Goal: Download file/media

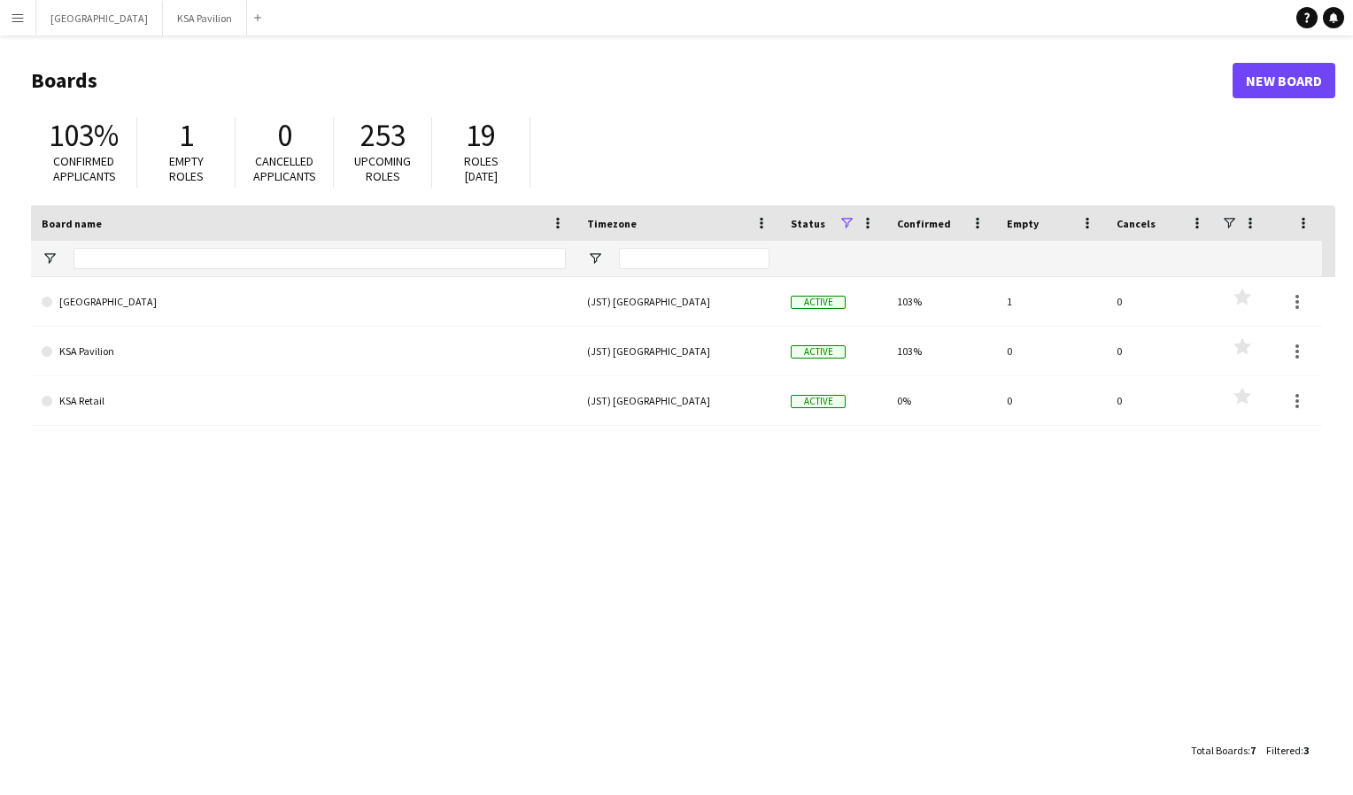
click at [12, 22] on app-icon "Menu" at bounding box center [18, 18] width 14 height 14
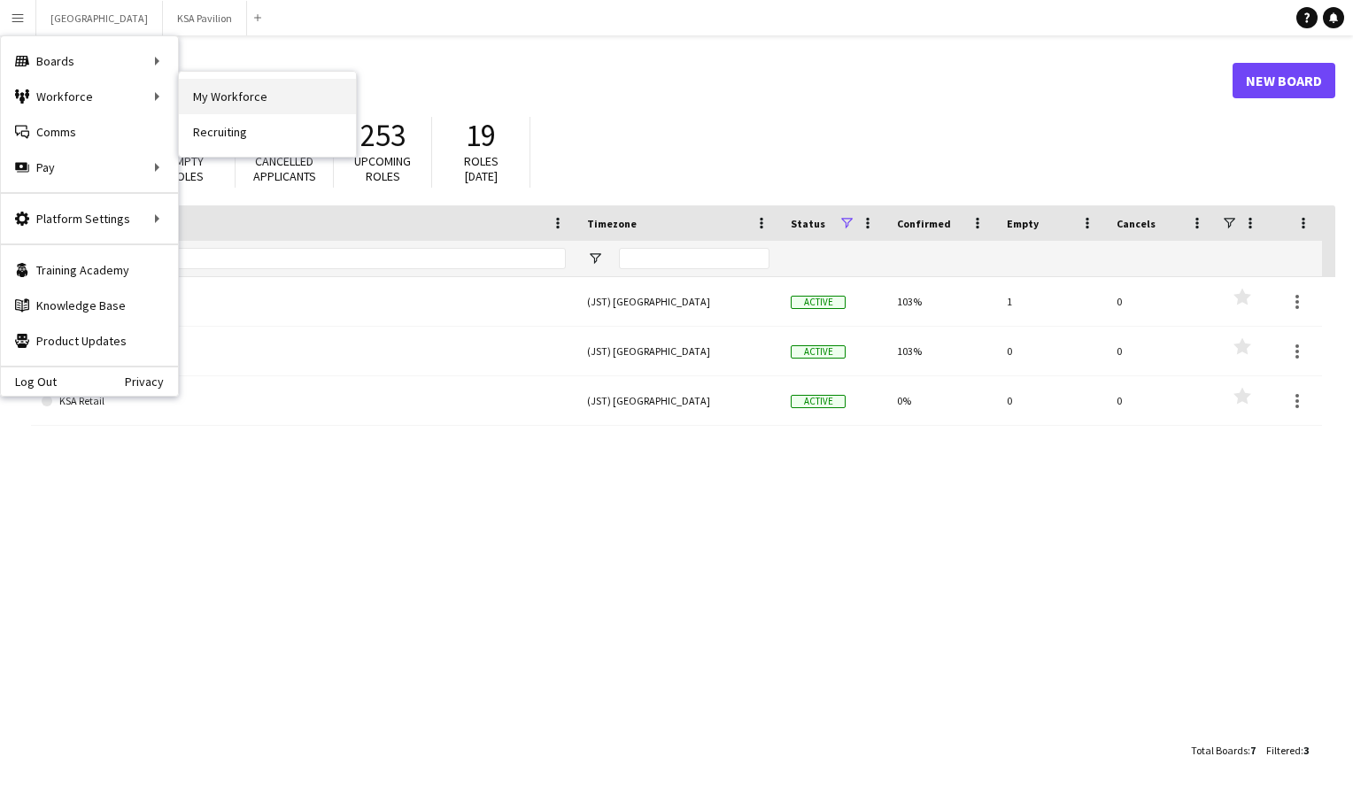
click at [229, 103] on link "My Workforce" at bounding box center [267, 96] width 177 height 35
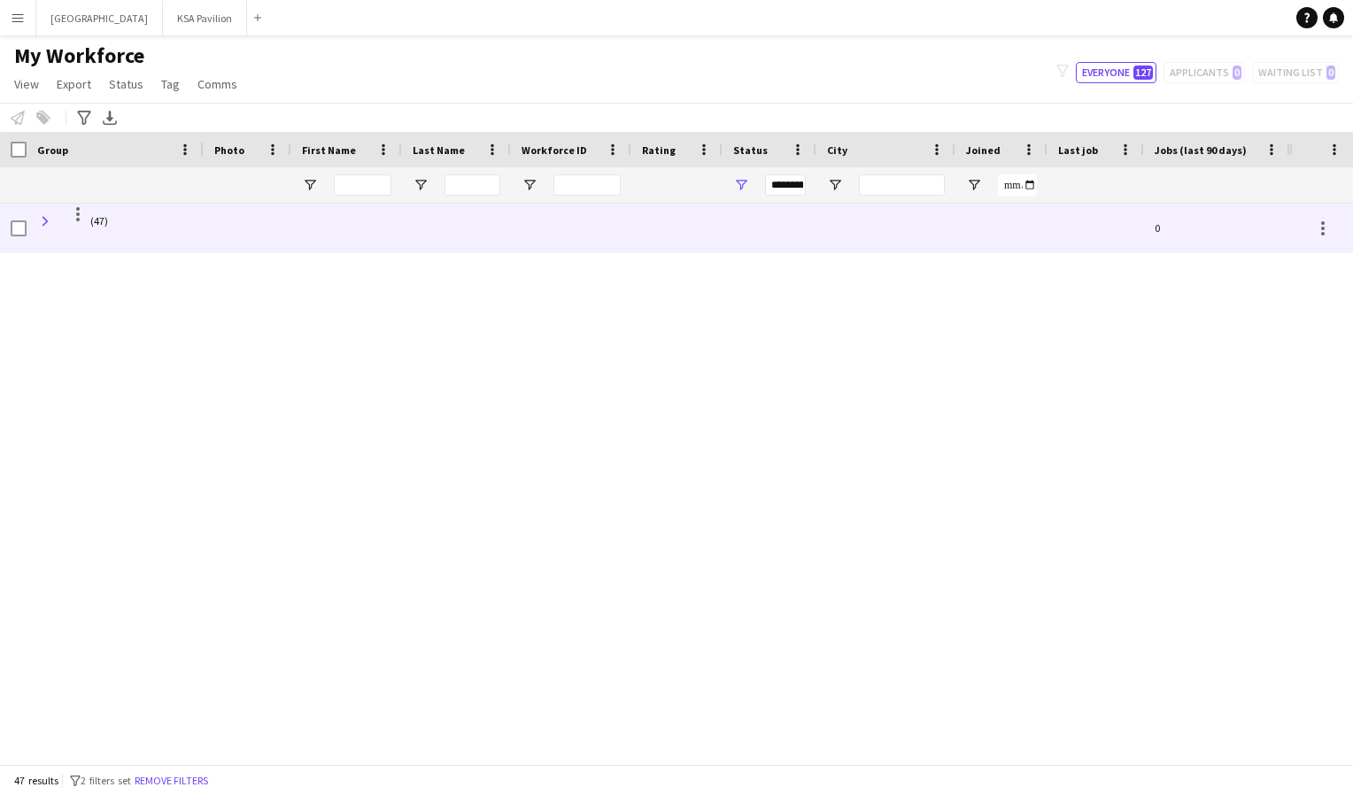
click at [50, 221] on span at bounding box center [45, 221] width 16 height 16
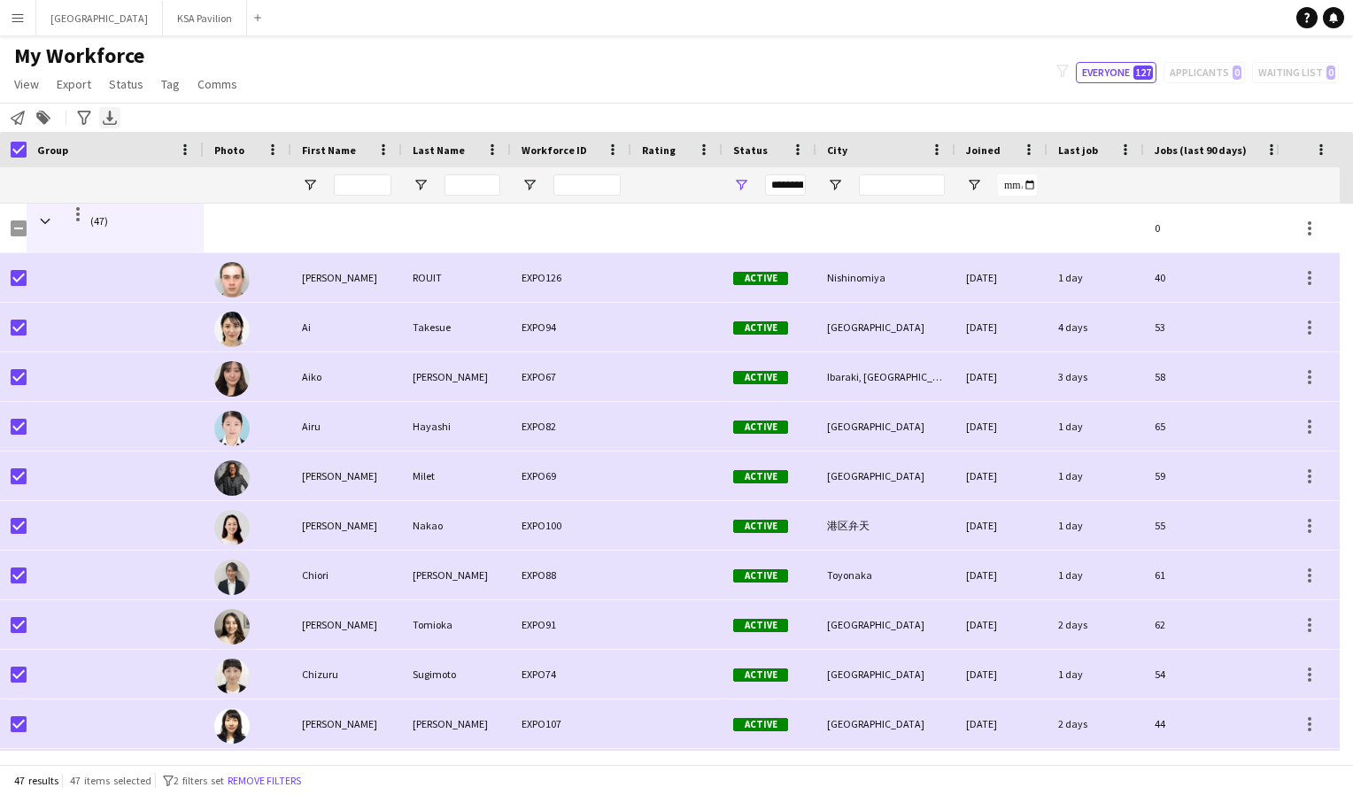
click at [107, 112] on icon "Export XLSX" at bounding box center [110, 118] width 14 height 14
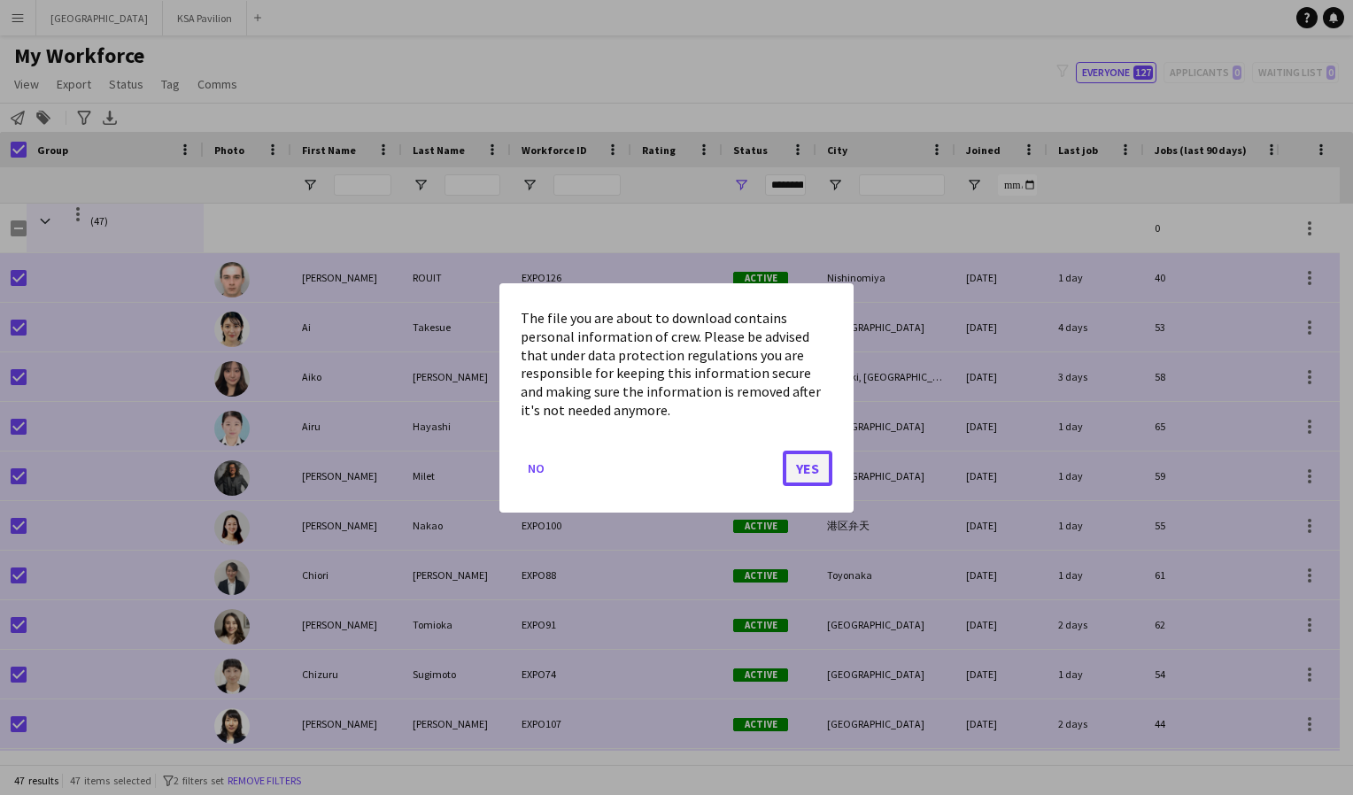
click at [818, 475] on button "Yes" at bounding box center [808, 467] width 50 height 35
